Goal: Task Accomplishment & Management: Manage account settings

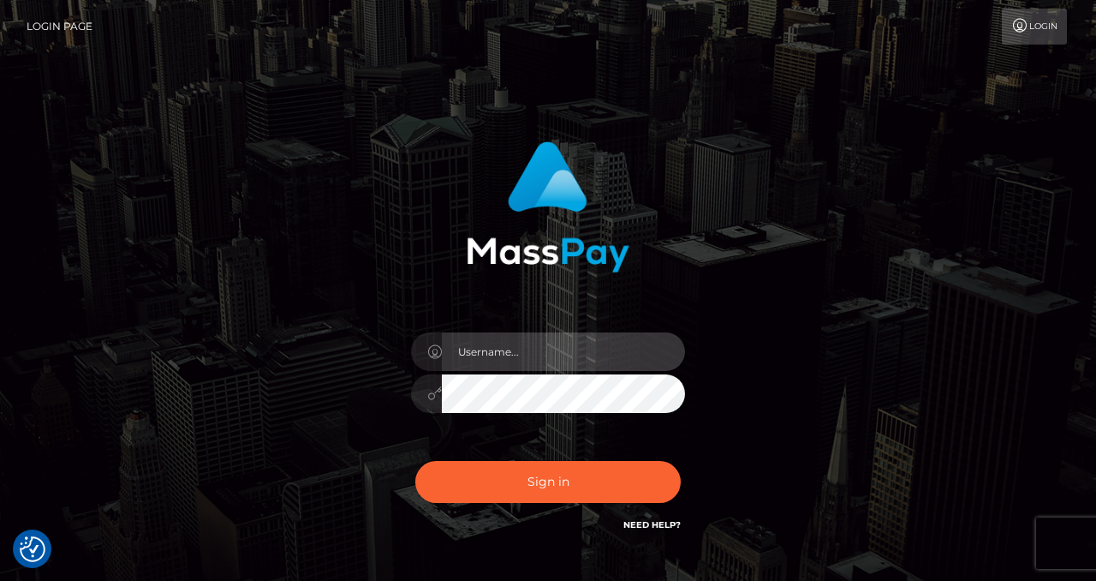
click at [500, 351] on input "text" at bounding box center [563, 351] width 243 height 39
type input "izabela.throne"
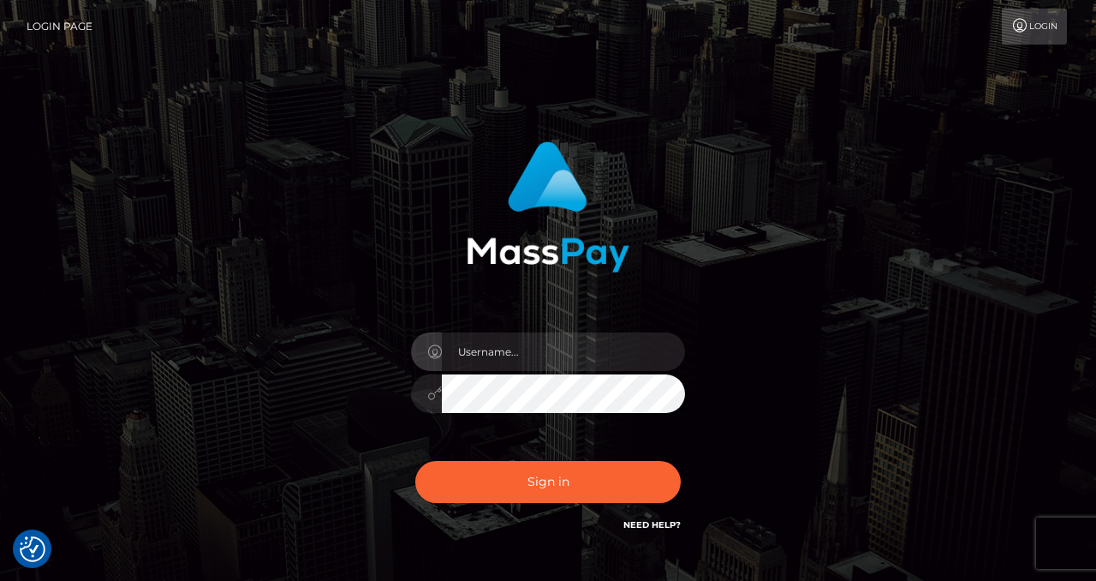
type input "izabela.throne"
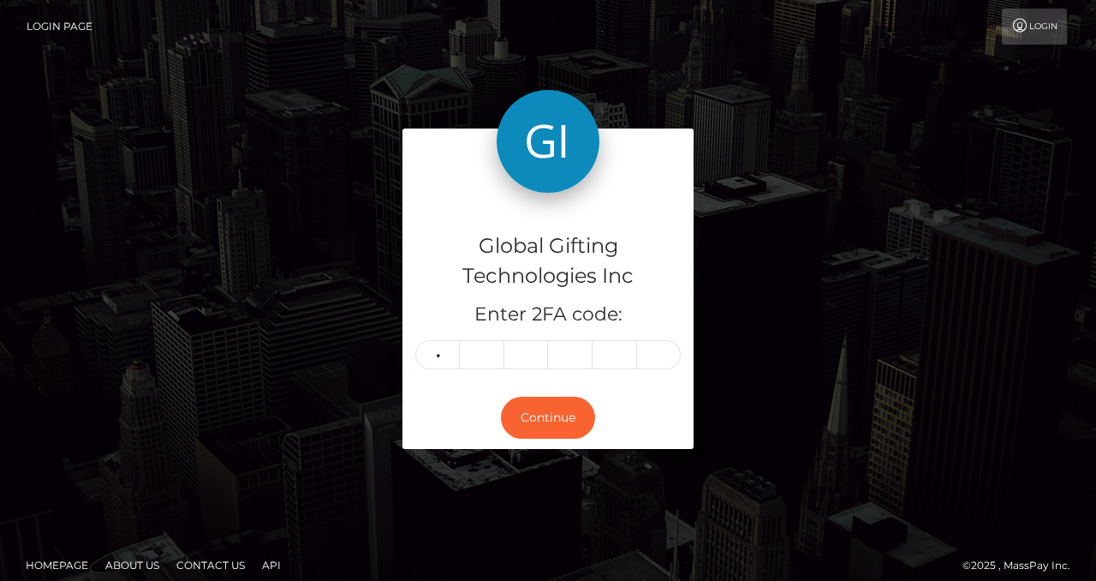
type input "9"
type input "1"
type input "0"
type input "4"
type input "0"
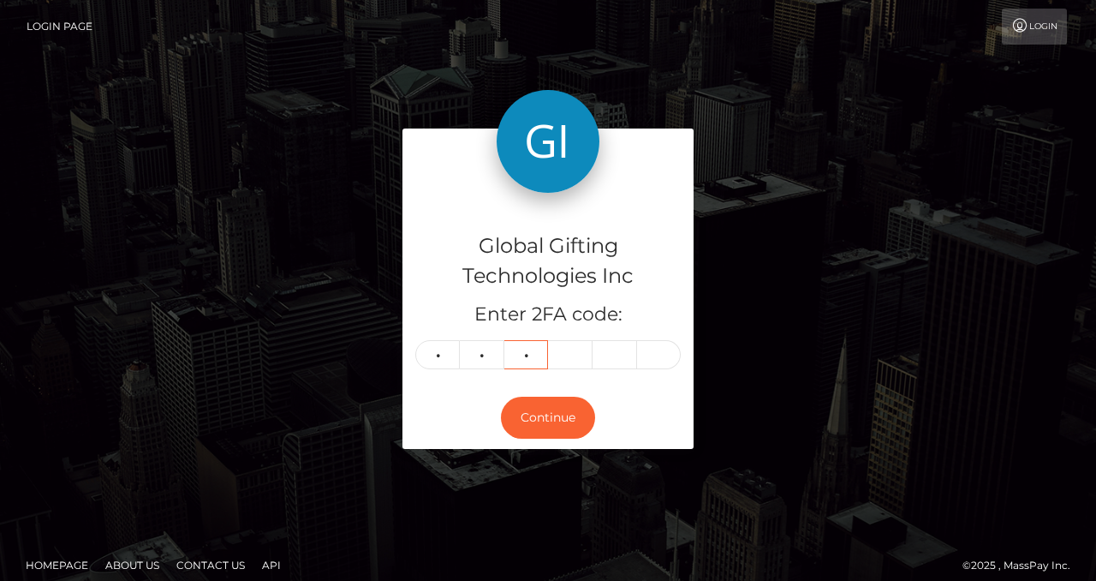
type input "2"
type input "0"
type input "5"
type input "6"
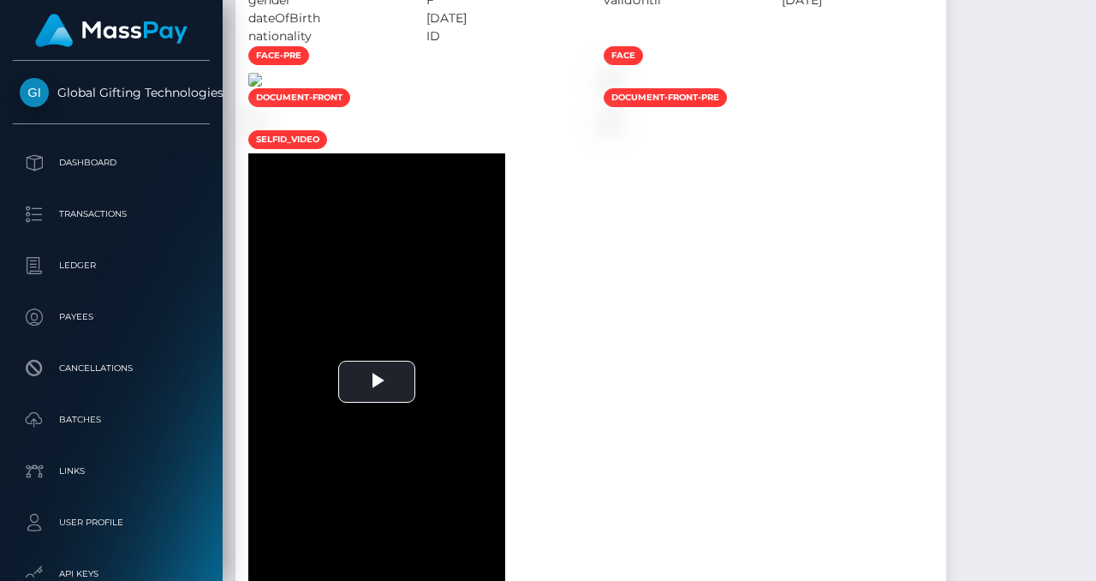
scroll to position [1456, 0]
